Goal: Browse casually

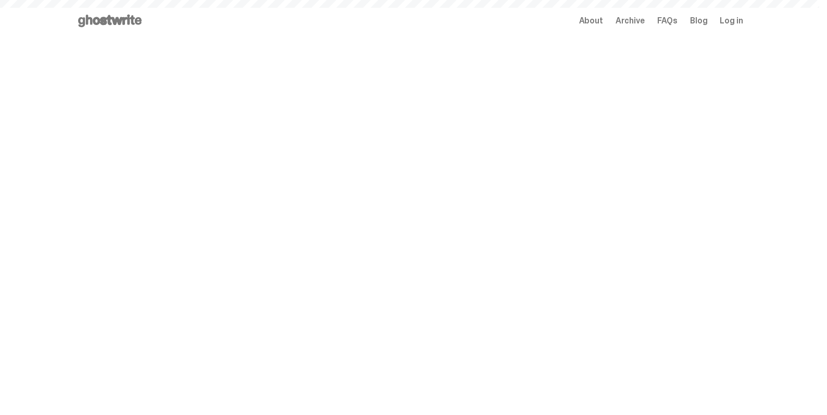
click at [643, 20] on span "Archive" at bounding box center [629, 21] width 29 height 8
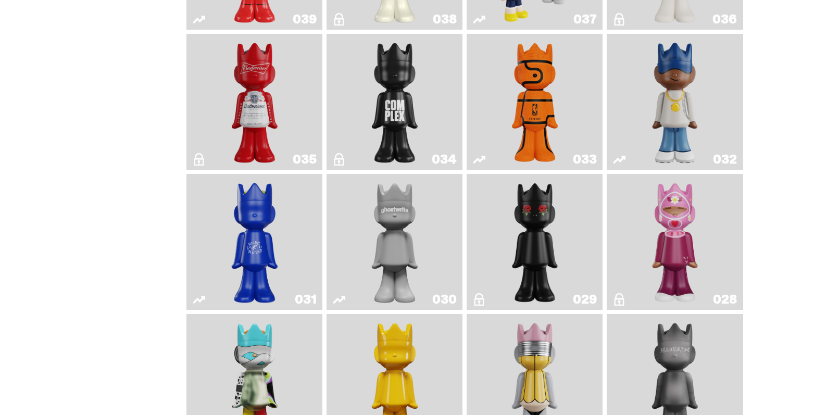
scroll to position [923, 0]
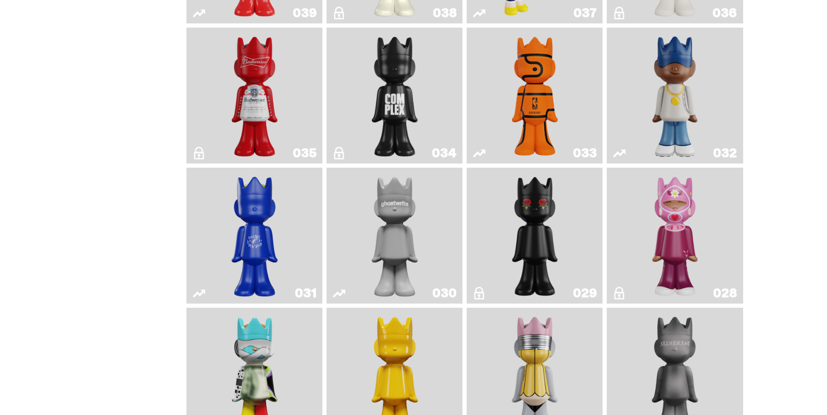
click at [431, 219] on img "One" at bounding box center [395, 236] width 72 height 128
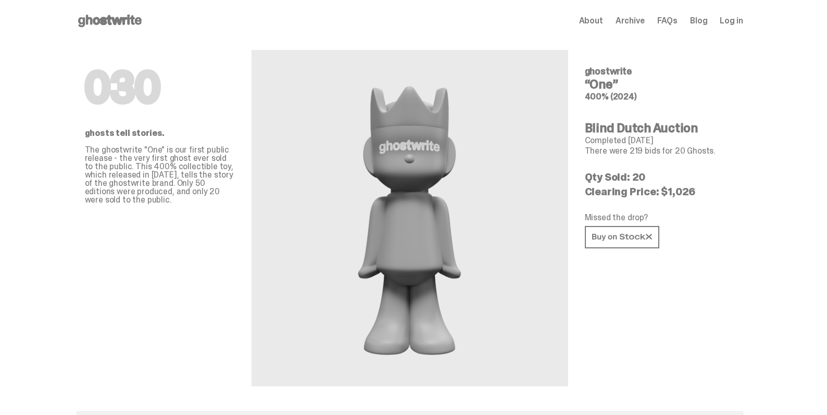
click at [131, 17] on use at bounding box center [110, 21] width 64 height 12
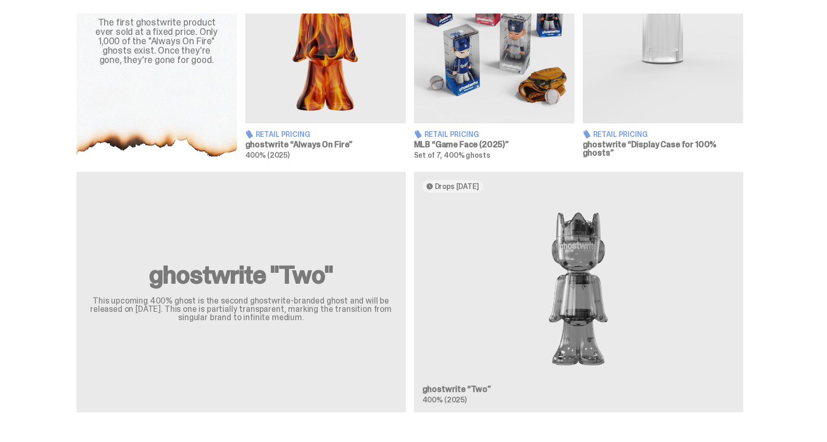
scroll to position [550, 0]
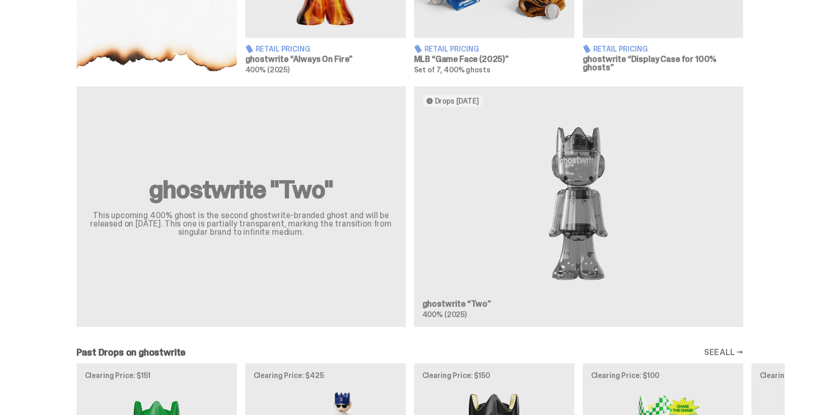
click at [600, 184] on img at bounding box center [578, 204] width 312 height 176
click at [587, 197] on div "ghostwrite "Two" This upcoming 400% ghost is the second ghostwrite-branded ghos…" at bounding box center [410, 210] width 750 height 249
